Goal: Task Accomplishment & Management: Manage account settings

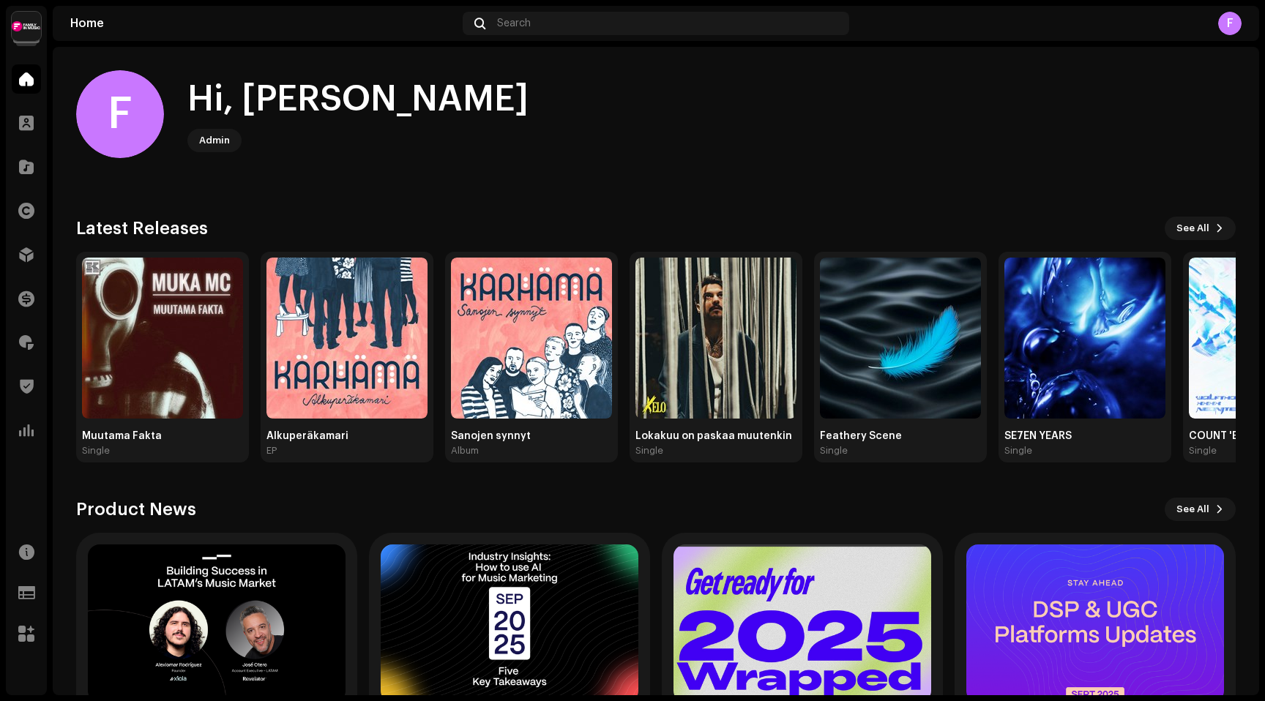
click at [30, 29] on img at bounding box center [26, 26] width 29 height 29
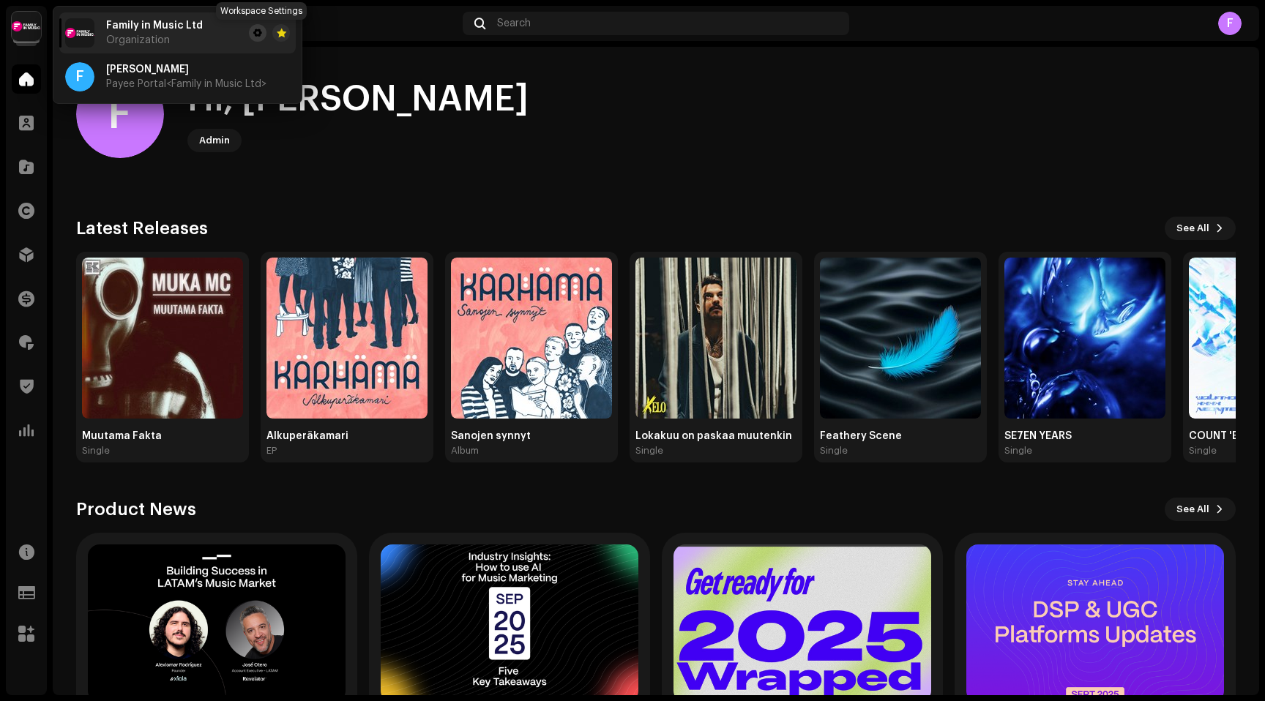
click at [258, 32] on span at bounding box center [257, 33] width 9 height 12
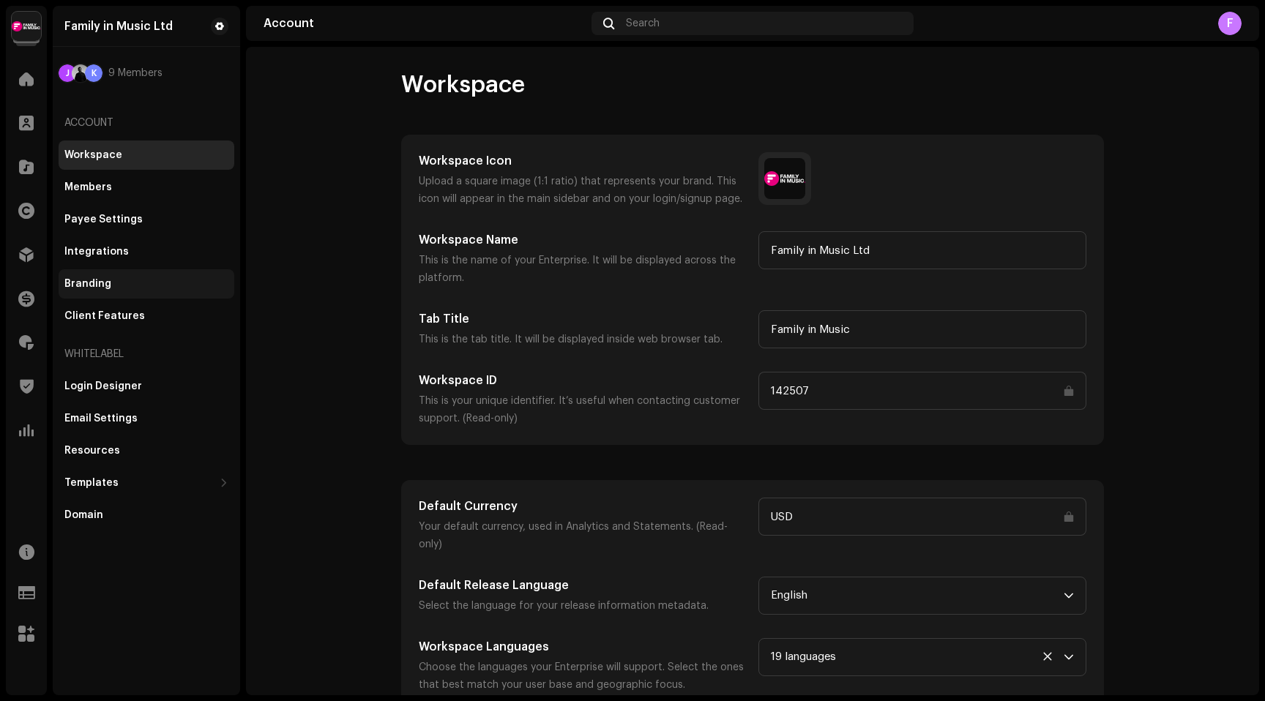
click at [84, 286] on div "Branding" at bounding box center [87, 284] width 47 height 12
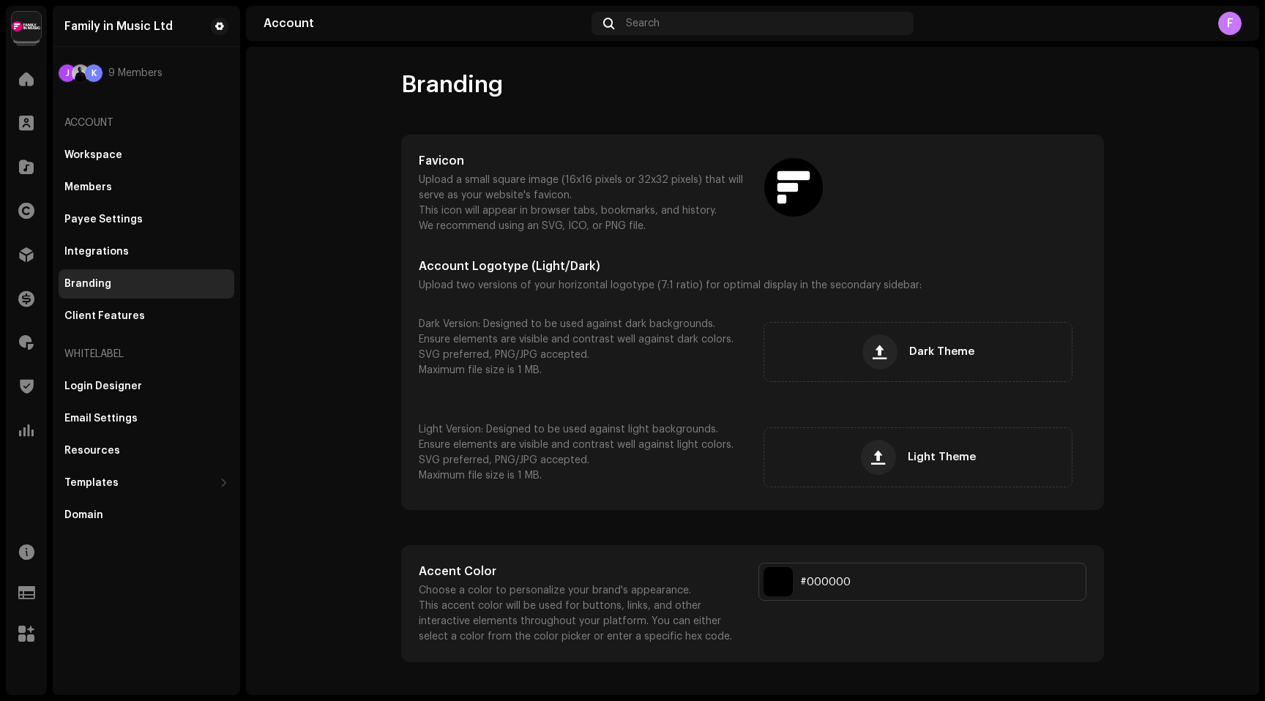
scroll to position [16, 0]
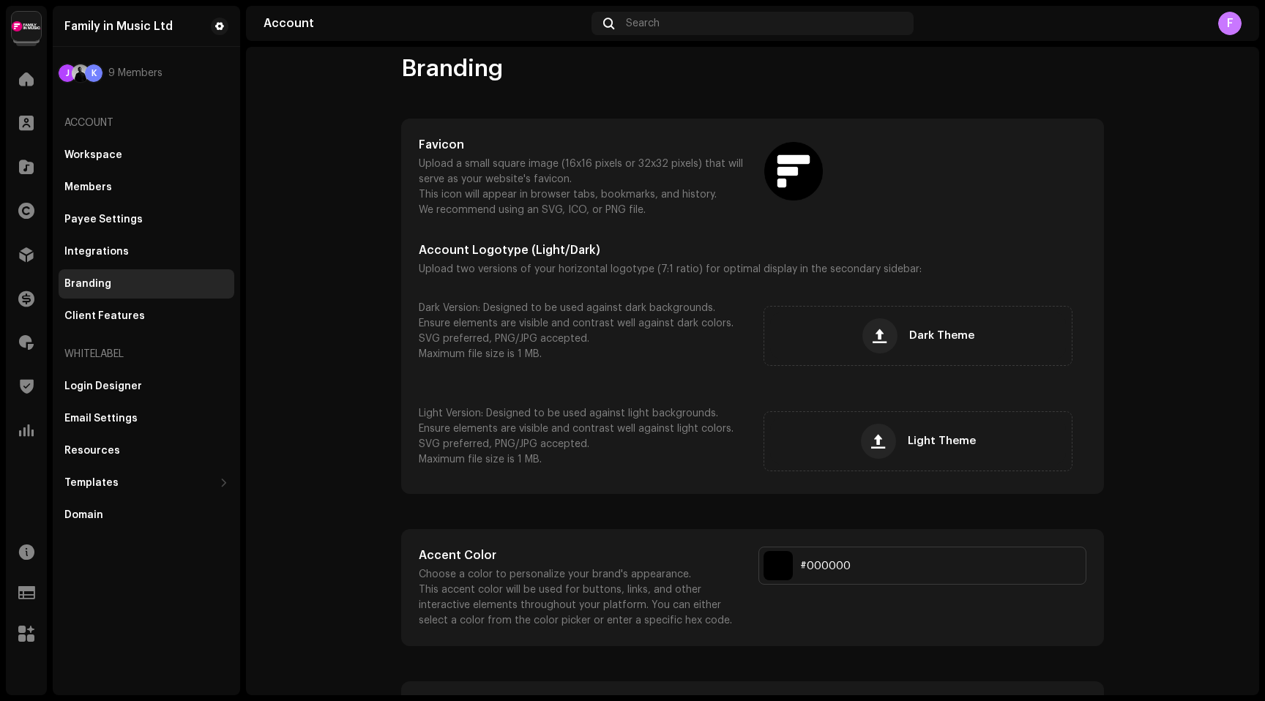
click at [773, 570] on input "Select a color" at bounding box center [778, 565] width 29 height 29
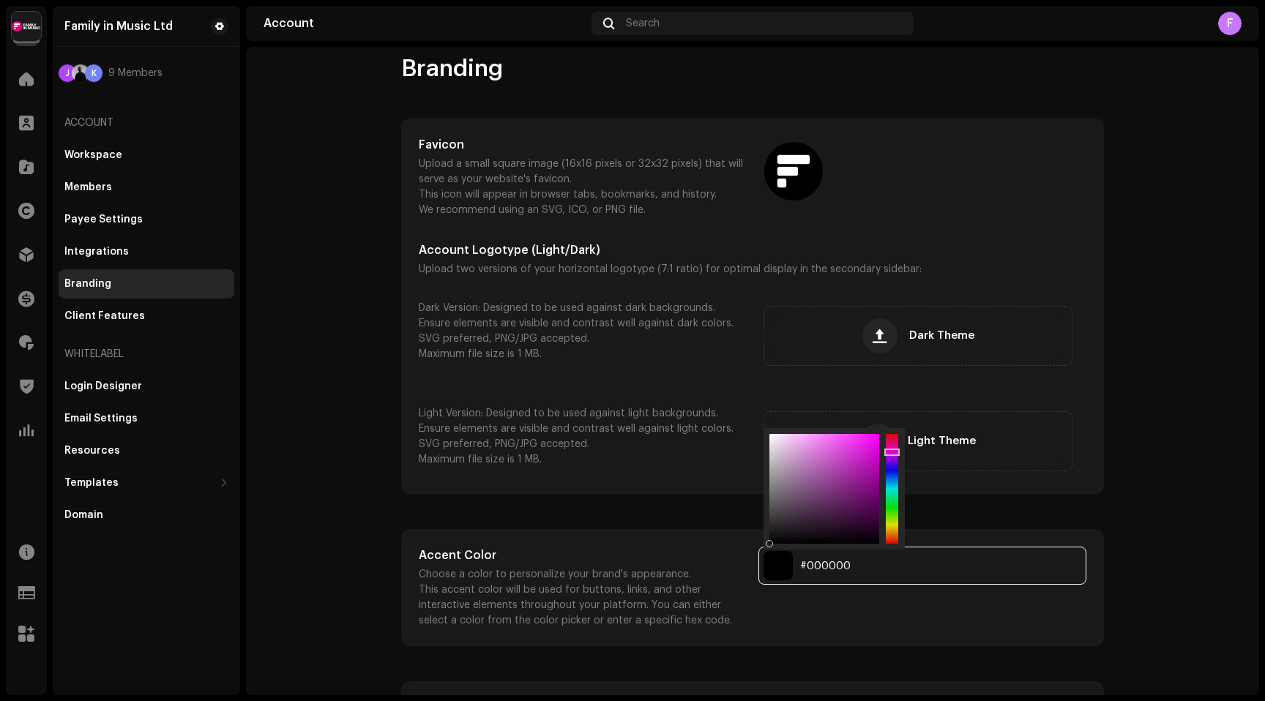
click at [814, 572] on input "#000000" at bounding box center [922, 566] width 328 height 38
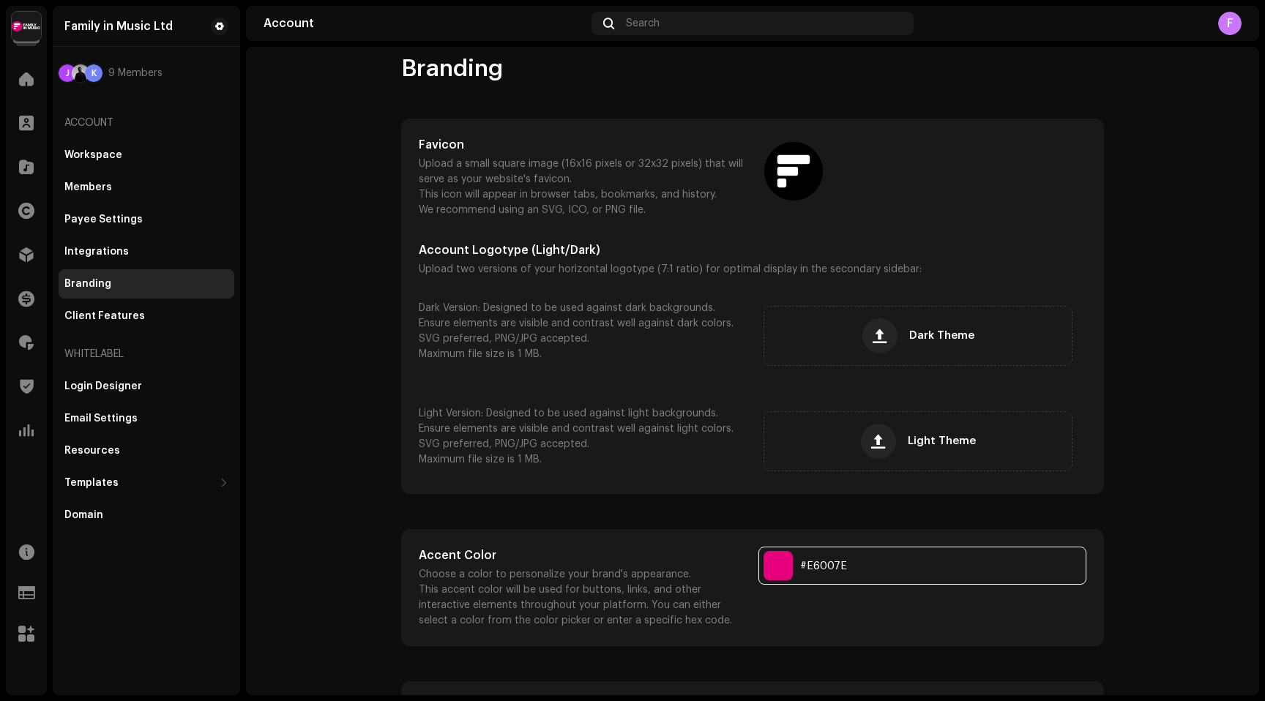
type input "#E6007E"
click at [888, 609] on div "Accent Color Choose a color to personalize your brand's appearance. This accent…" at bounding box center [753, 588] width 668 height 82
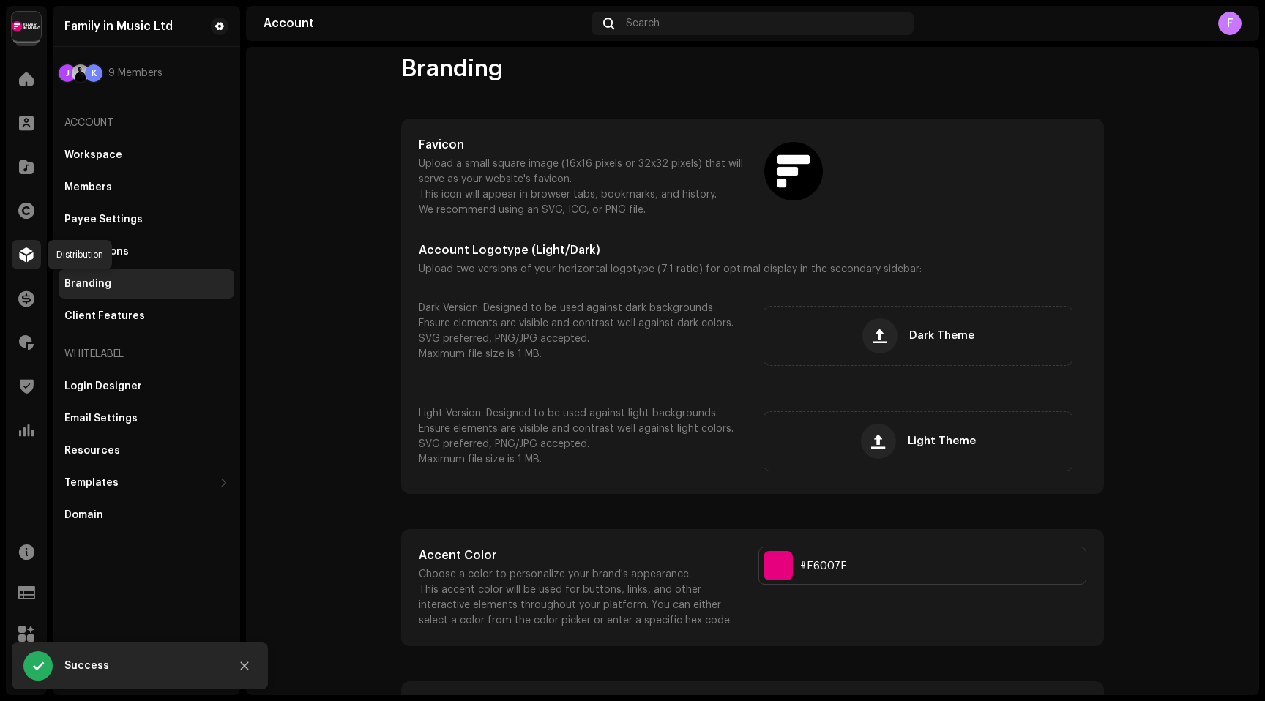
click at [27, 255] on span at bounding box center [26, 255] width 15 height 12
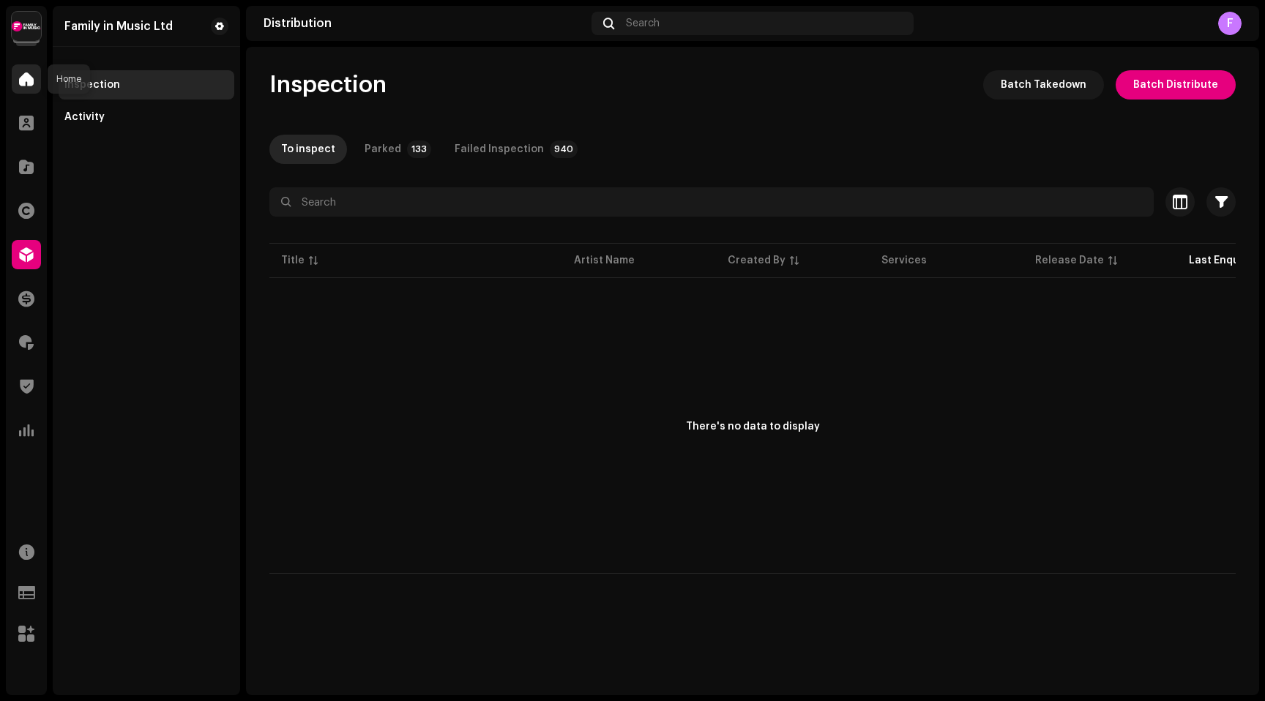
click at [26, 85] on span at bounding box center [26, 79] width 15 height 12
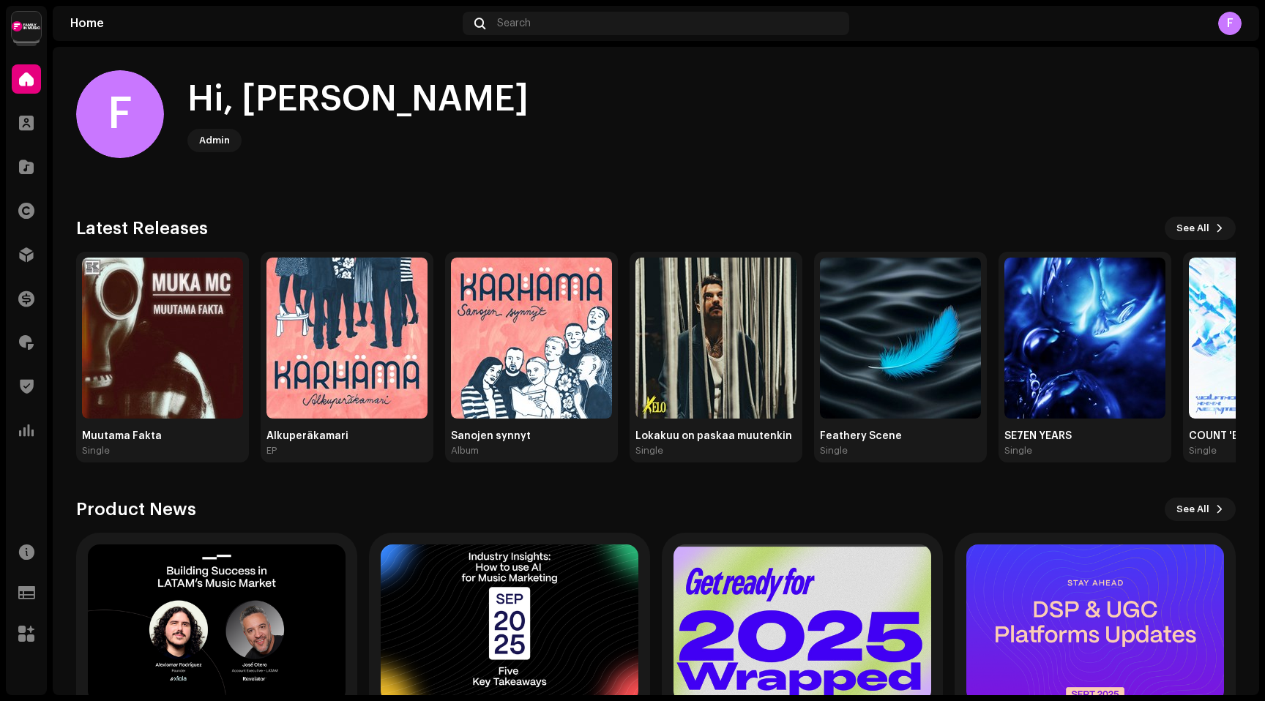
click at [860, 152] on div "F Hi, Fernando Admin" at bounding box center [656, 114] width 1160 height 88
